Goal: Navigation & Orientation: Find specific page/section

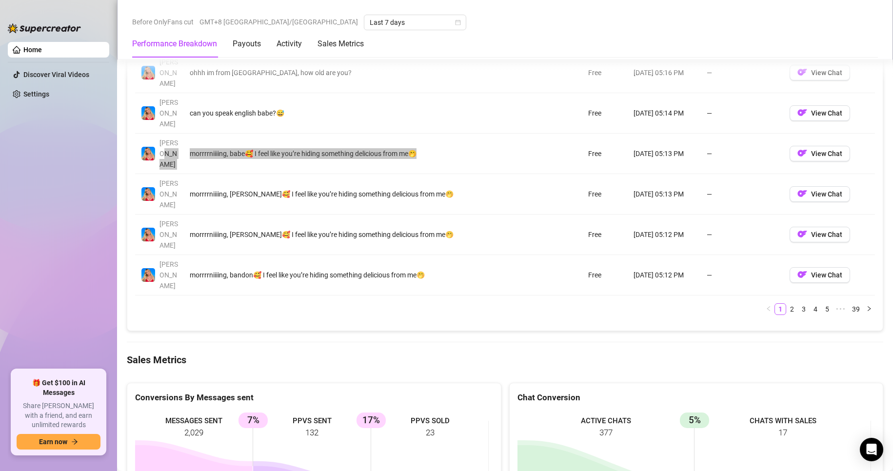
scroll to position [1016, 0]
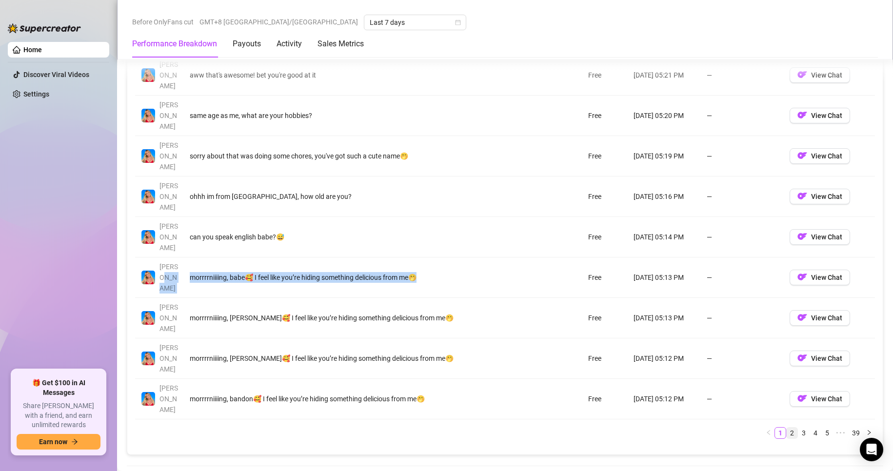
click at [787, 428] on link "2" at bounding box center [792, 433] width 11 height 11
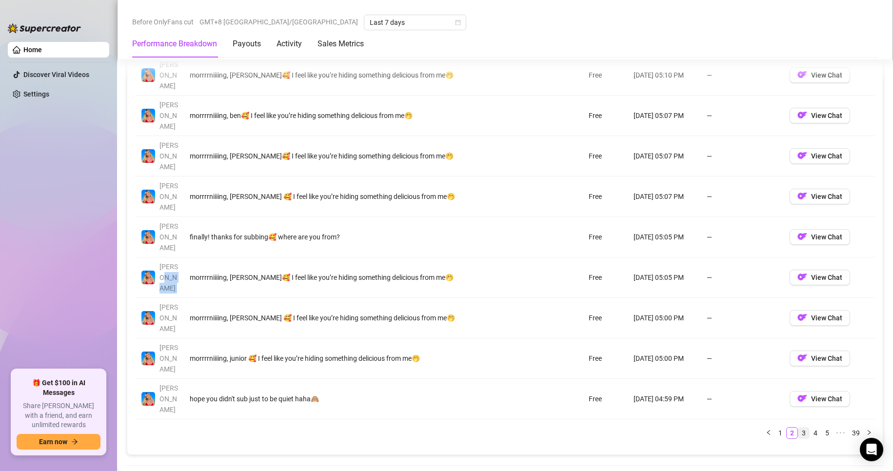
click at [799, 428] on link "3" at bounding box center [804, 433] width 11 height 11
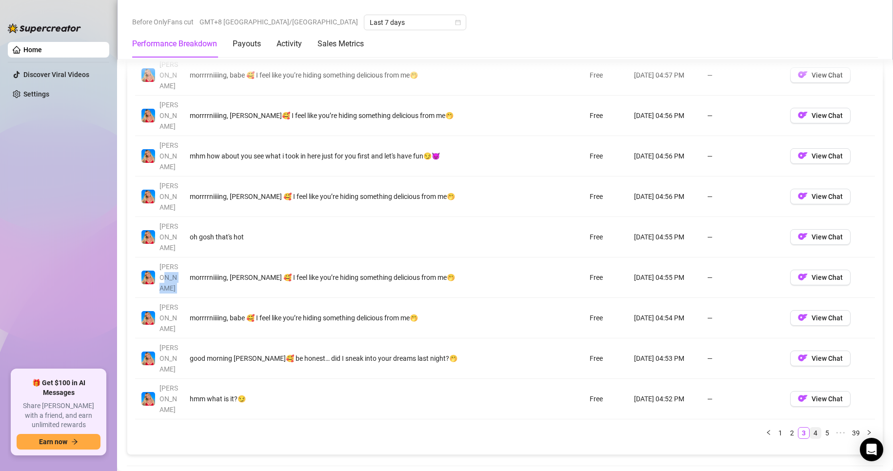
click at [810, 428] on link "4" at bounding box center [815, 433] width 11 height 11
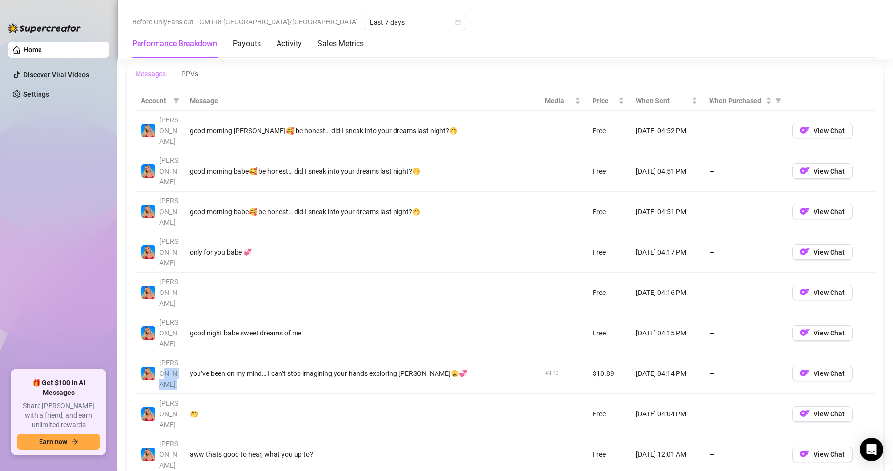
scroll to position [919, 0]
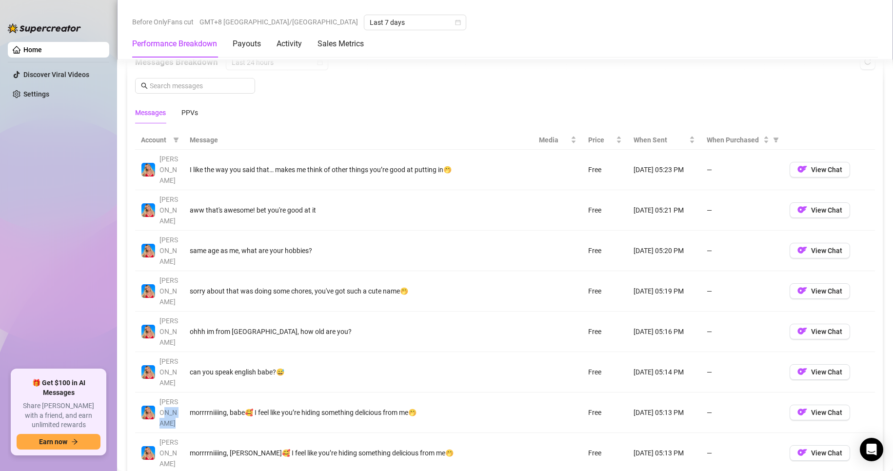
scroll to position [675, 0]
